Goal: Information Seeking & Learning: Learn about a topic

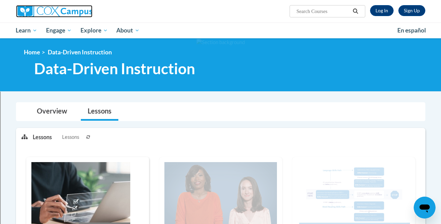
click at [79, 8] on img at bounding box center [54, 11] width 76 height 12
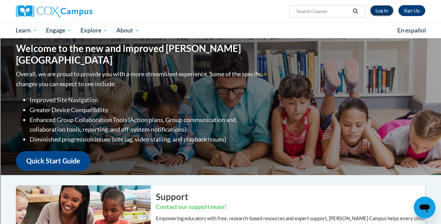
click at [383, 15] on link "Log In" at bounding box center [382, 10] width 24 height 11
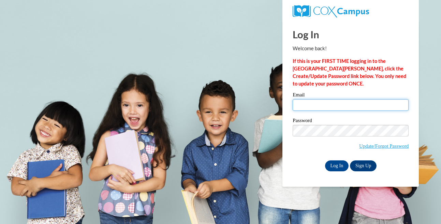
click at [316, 109] on input "Email" at bounding box center [351, 105] width 116 height 12
type input "sclabotskim@sasd.net"
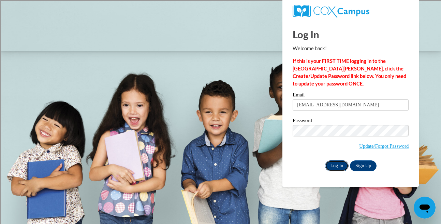
click at [346, 166] on input "Log In" at bounding box center [337, 165] width 24 height 11
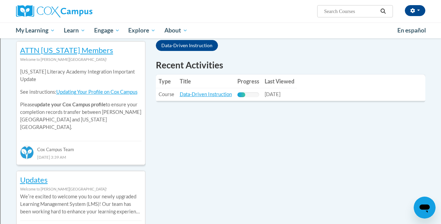
scroll to position [226, 0]
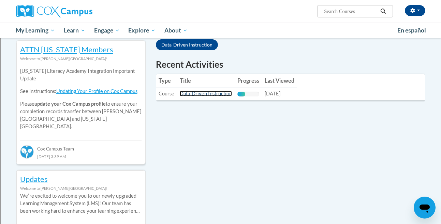
click at [205, 92] on link "Data-Driven Instruction" at bounding box center [206, 93] width 52 height 6
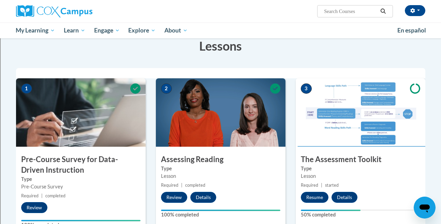
scroll to position [204, 0]
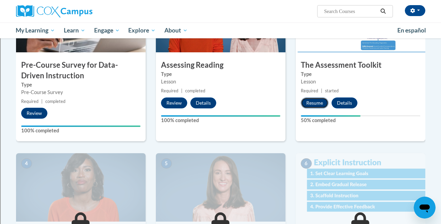
click at [315, 102] on button "Resume" at bounding box center [315, 102] width 28 height 11
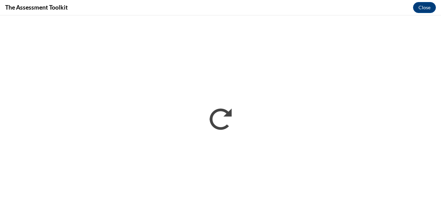
scroll to position [0, 0]
